Goal: Find specific page/section: Find specific page/section

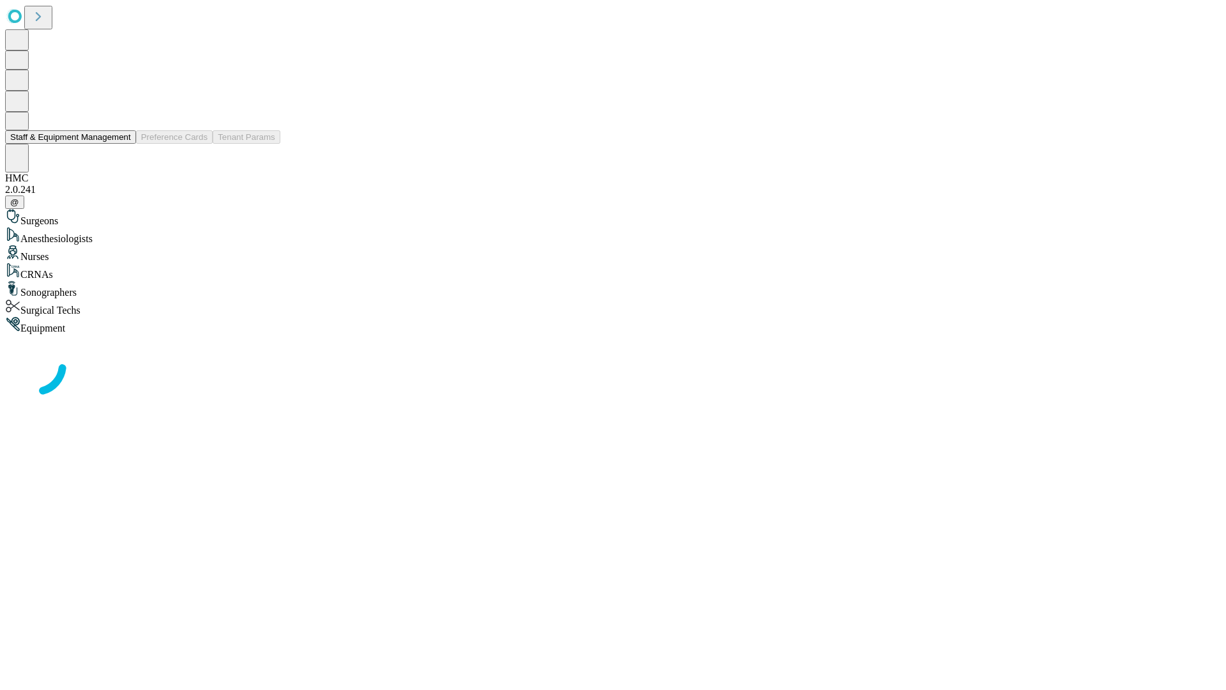
click at [122, 144] on button "Staff & Equipment Management" at bounding box center [70, 136] width 131 height 13
